Goal: Task Accomplishment & Management: Complete application form

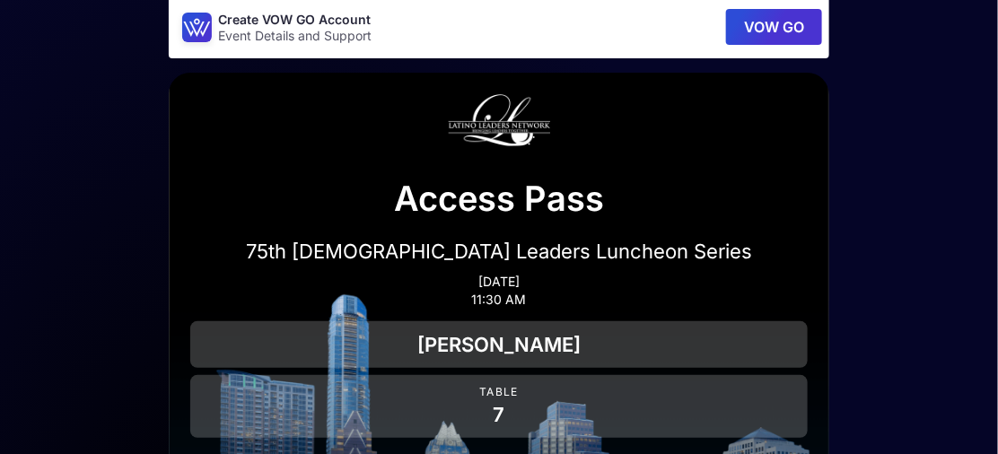
scroll to position [16, 0]
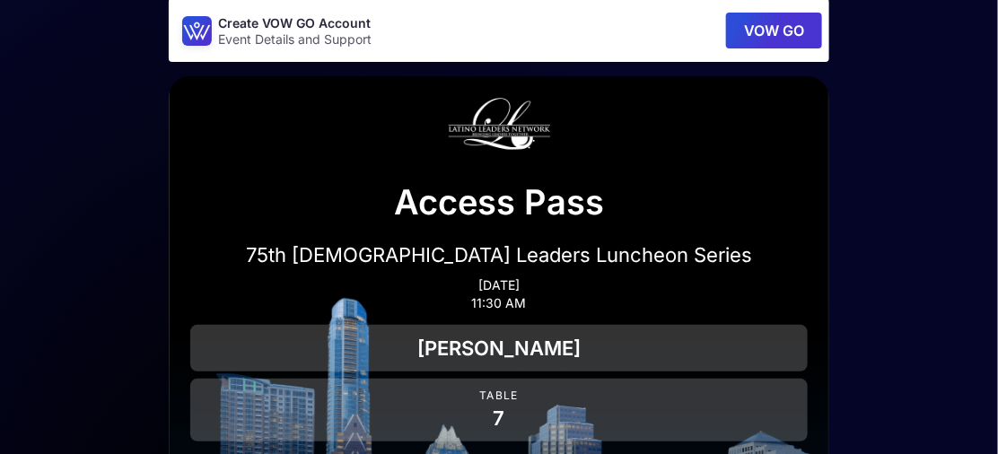
click at [755, 29] on button "VOW GO" at bounding box center [774, 31] width 96 height 36
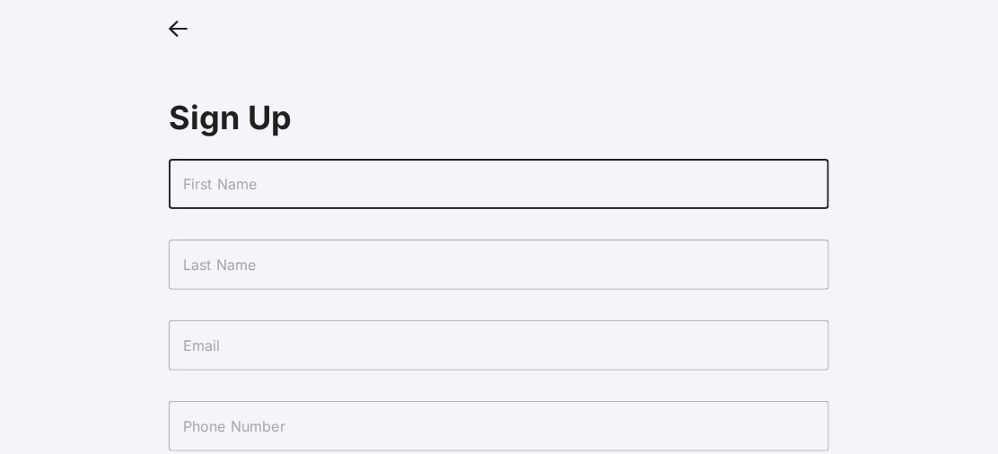
click at [376, 194] on input "text" at bounding box center [499, 184] width 660 height 50
type input "[PERSON_NAME]"
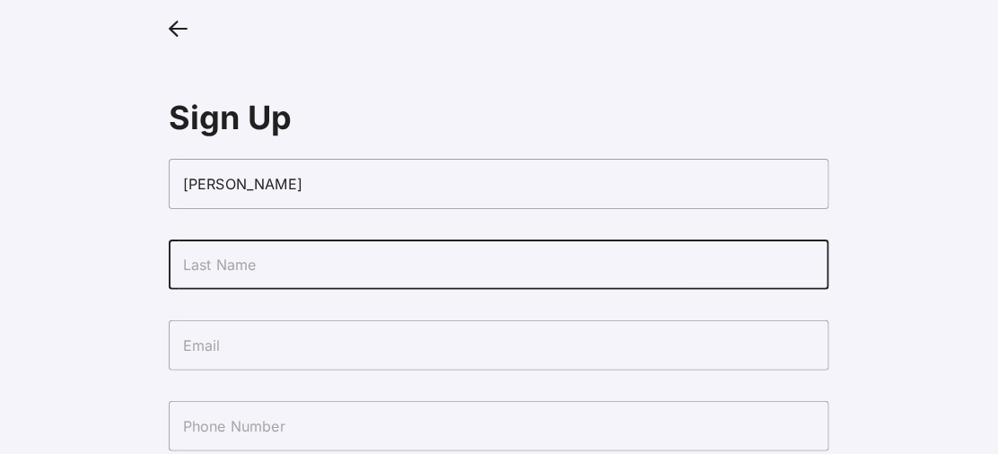
click at [282, 267] on input "text" at bounding box center [499, 265] width 660 height 50
type input "Coronado"
click at [241, 343] on input "text" at bounding box center [499, 345] width 660 height 50
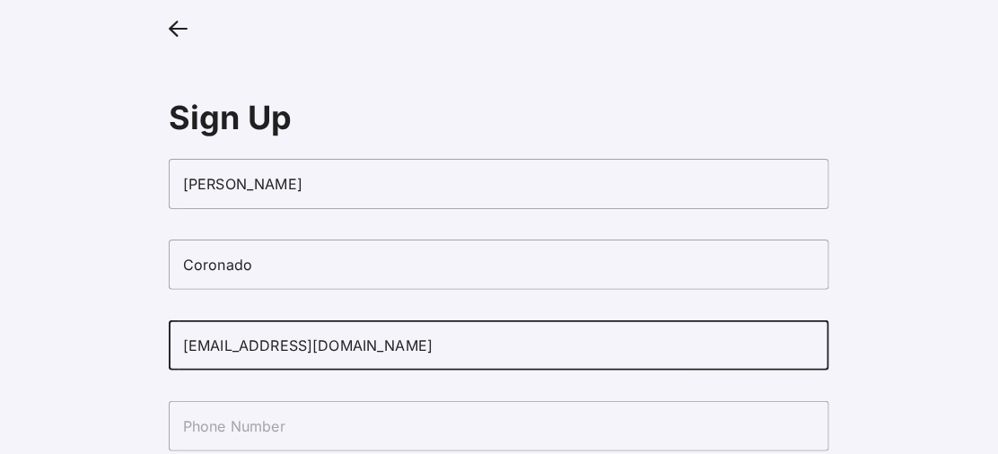
scroll to position [58, 0]
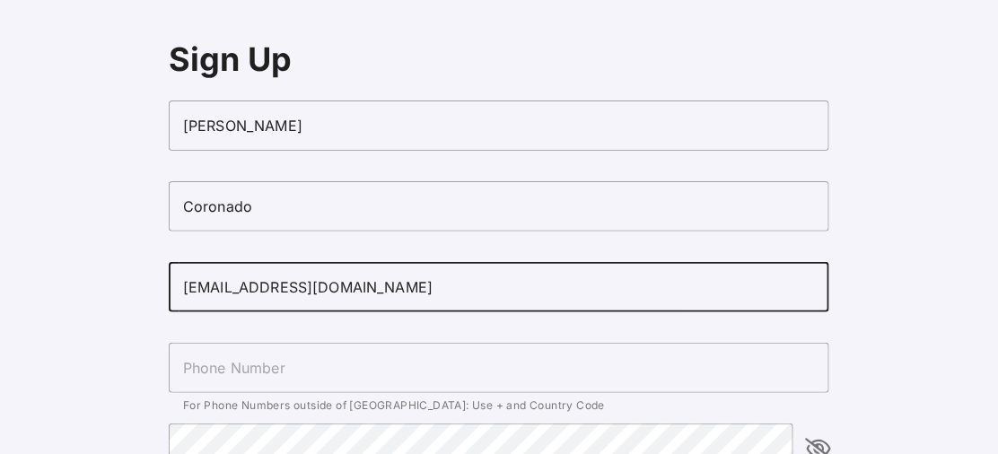
type input "[EMAIL_ADDRESS][DOMAIN_NAME]"
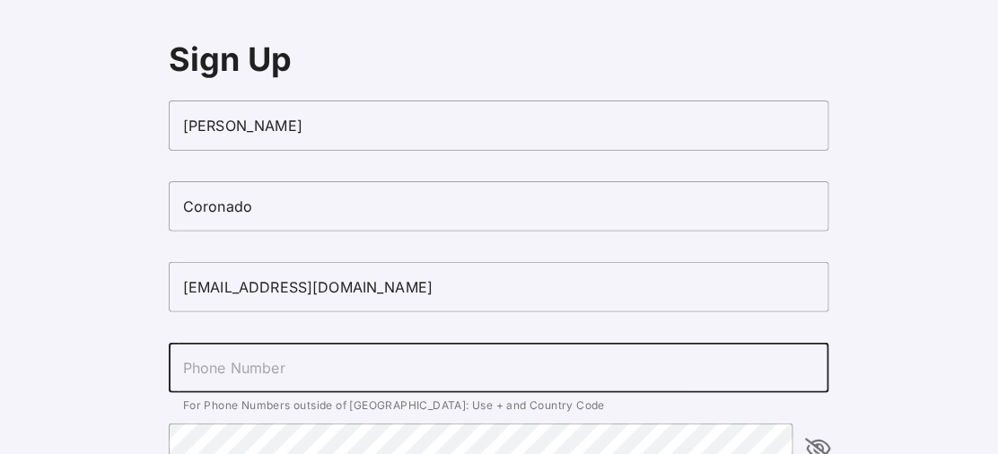
click at [241, 355] on input "text" at bounding box center [499, 368] width 660 height 50
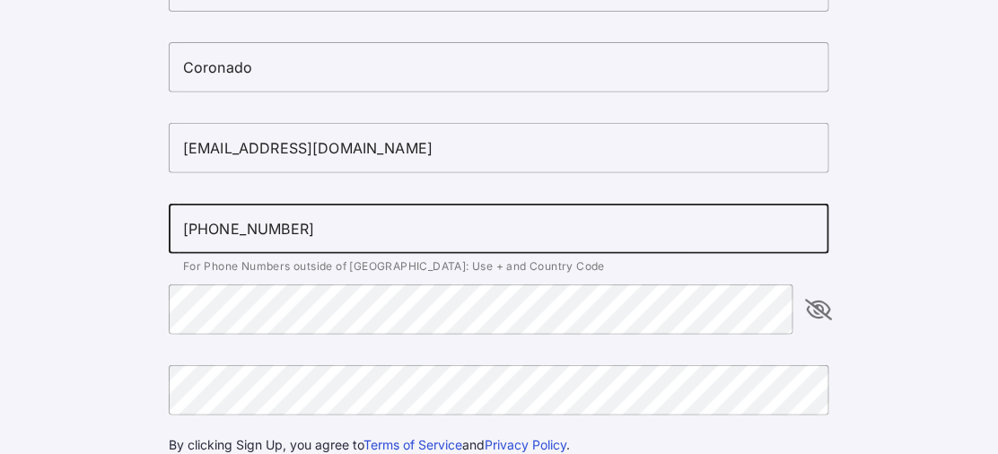
scroll to position [177, 0]
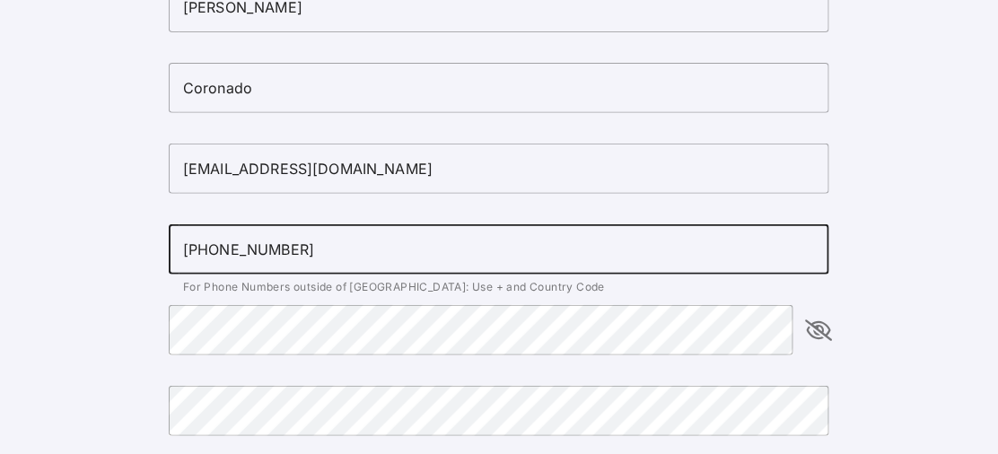
type input "[PHONE_NUMBER]"
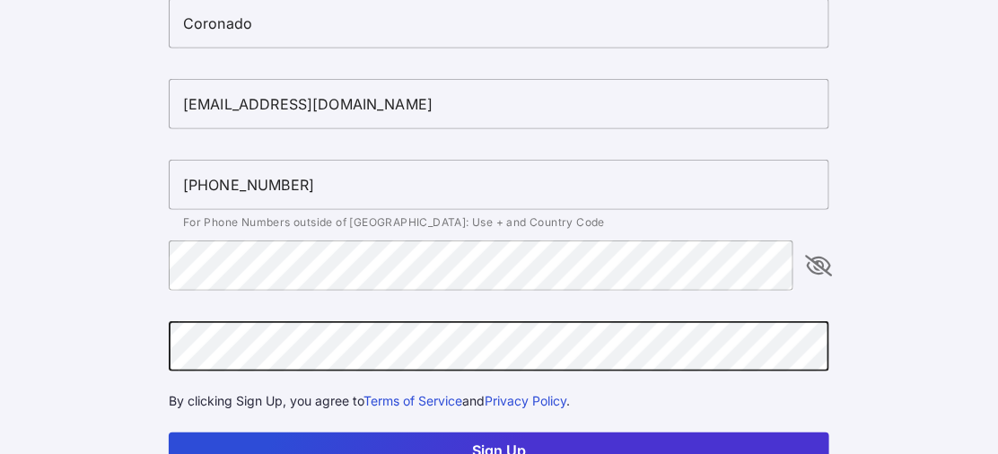
scroll to position [307, 0]
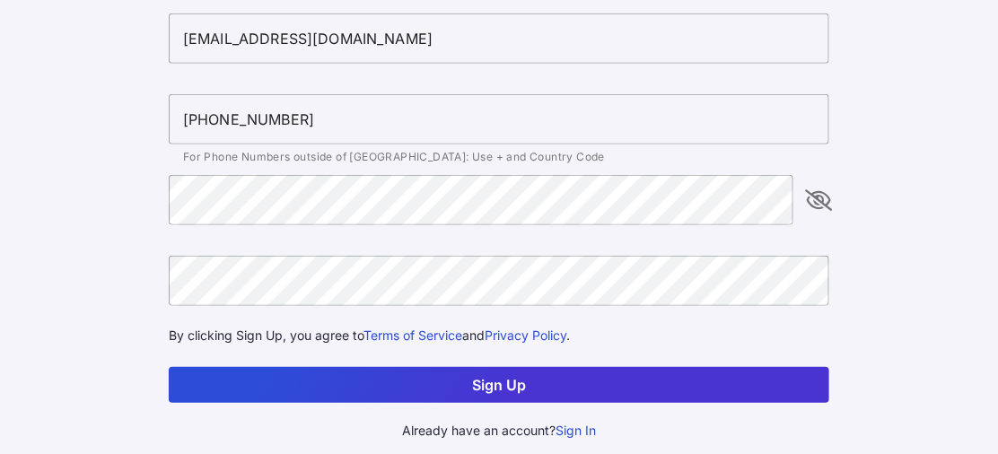
click at [514, 385] on button "Sign Up" at bounding box center [499, 385] width 660 height 36
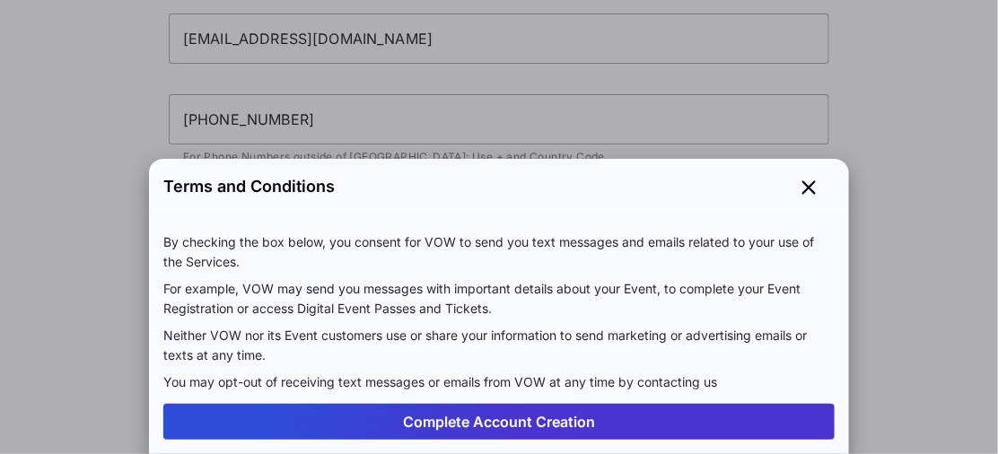
click at [507, 417] on button "Complete Account Creation" at bounding box center [498, 422] width 671 height 36
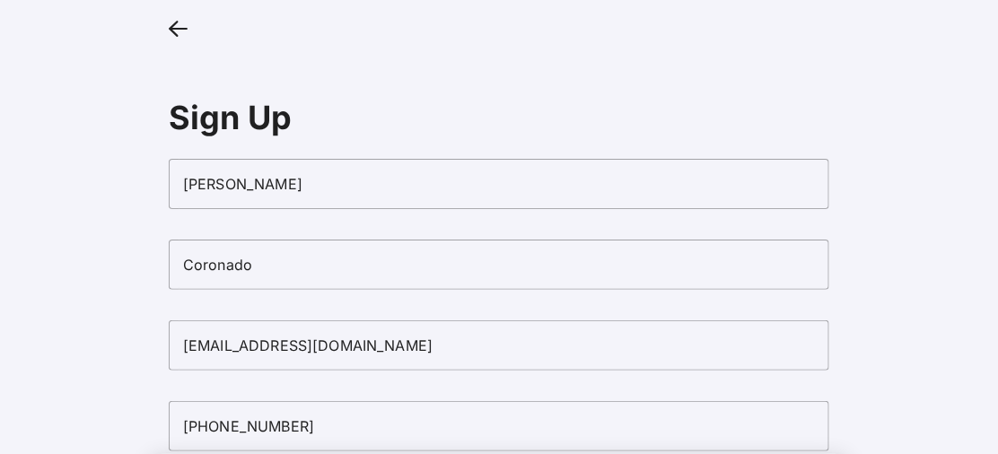
scroll to position [307, 0]
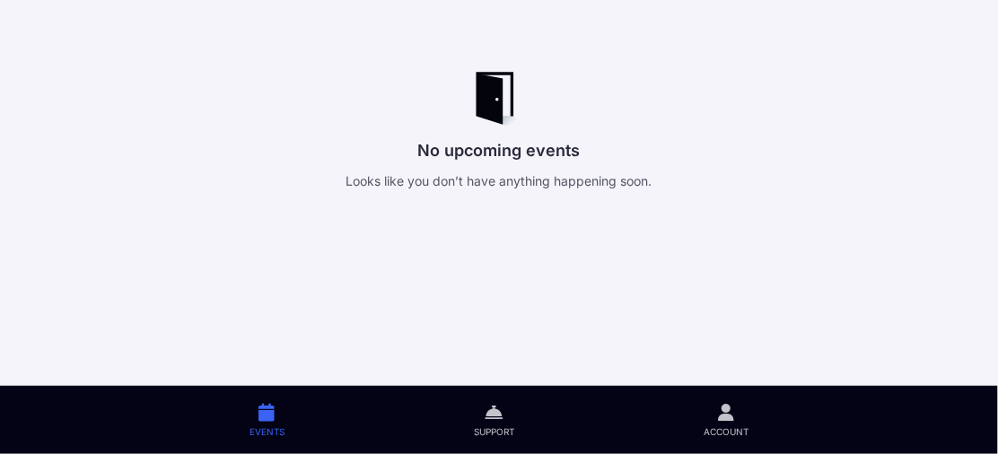
click at [259, 415] on icon at bounding box center [266, 412] width 16 height 21
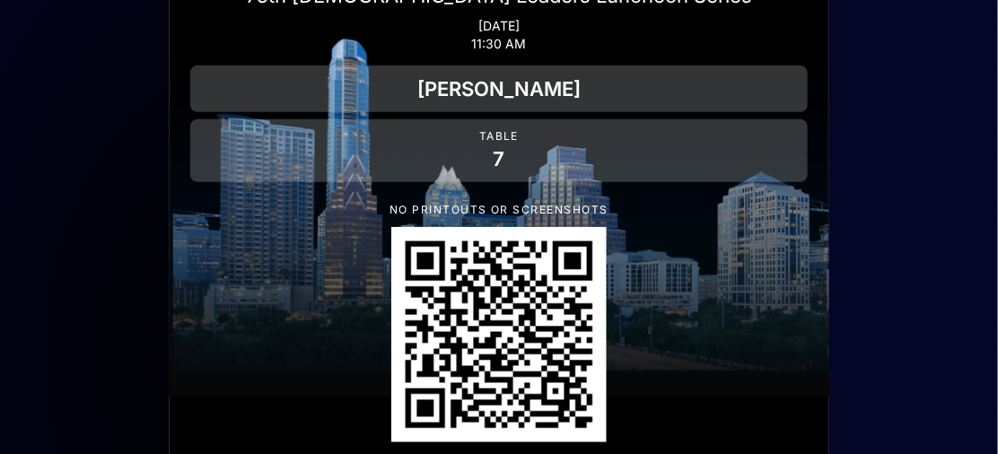
scroll to position [294, 0]
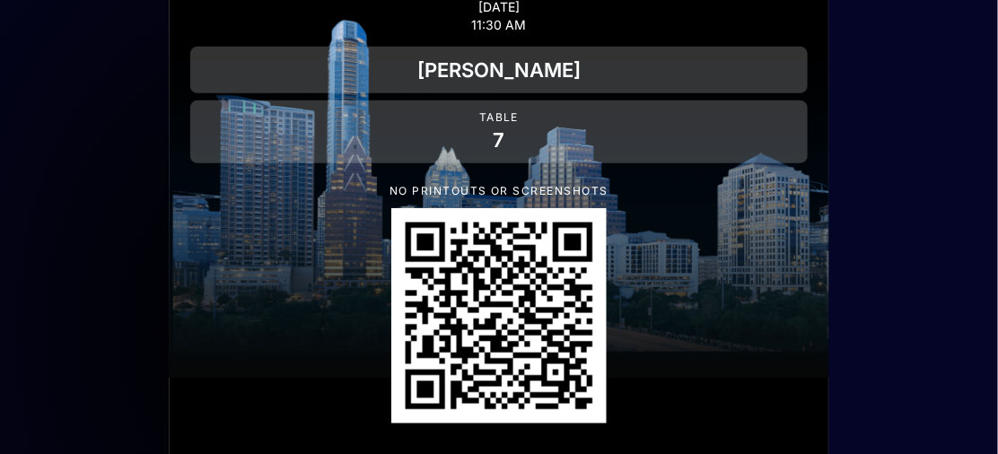
click at [458, 306] on img "QR Code" at bounding box center [498, 315] width 215 height 215
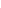
scroll to position [354, 0]
